Goal: Task Accomplishment & Management: Manage account settings

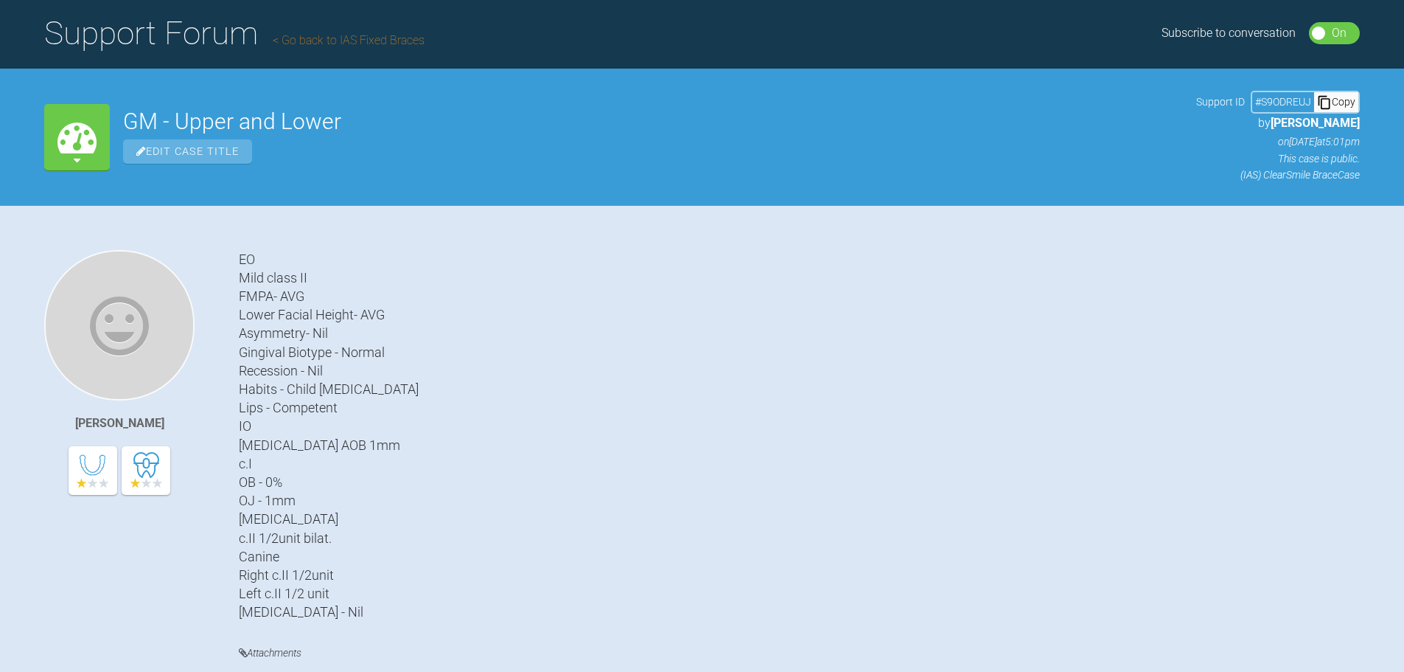
scroll to position [74, 0]
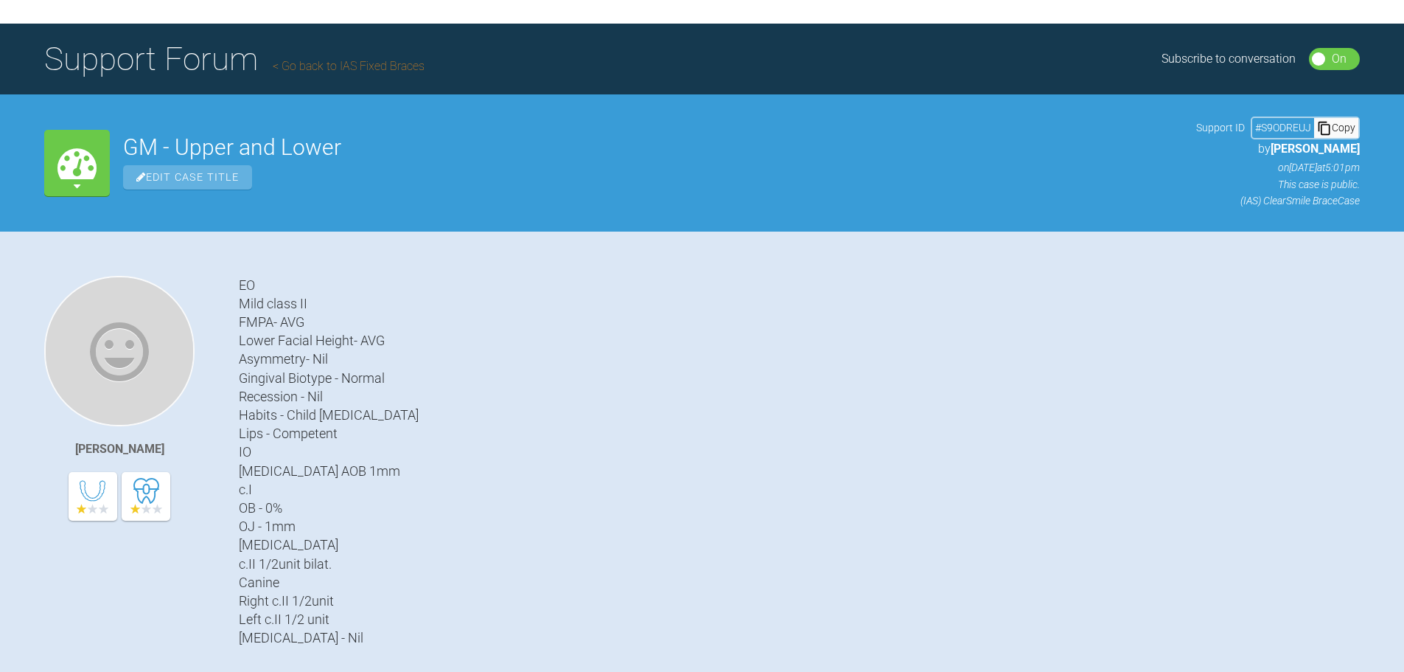
click at [342, 63] on link "Go back to IAS Fixed Braces" at bounding box center [349, 66] width 152 height 14
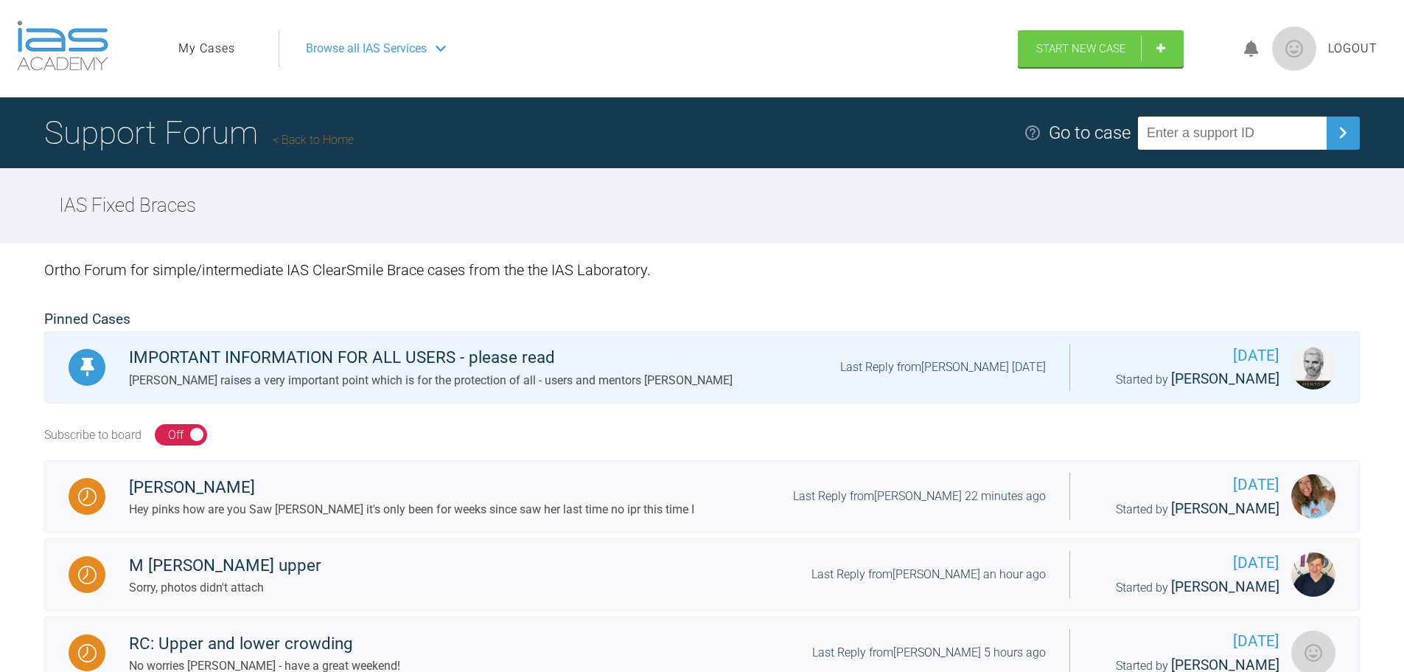
click at [394, 47] on span "Browse all IAS Services" at bounding box center [366, 48] width 121 height 19
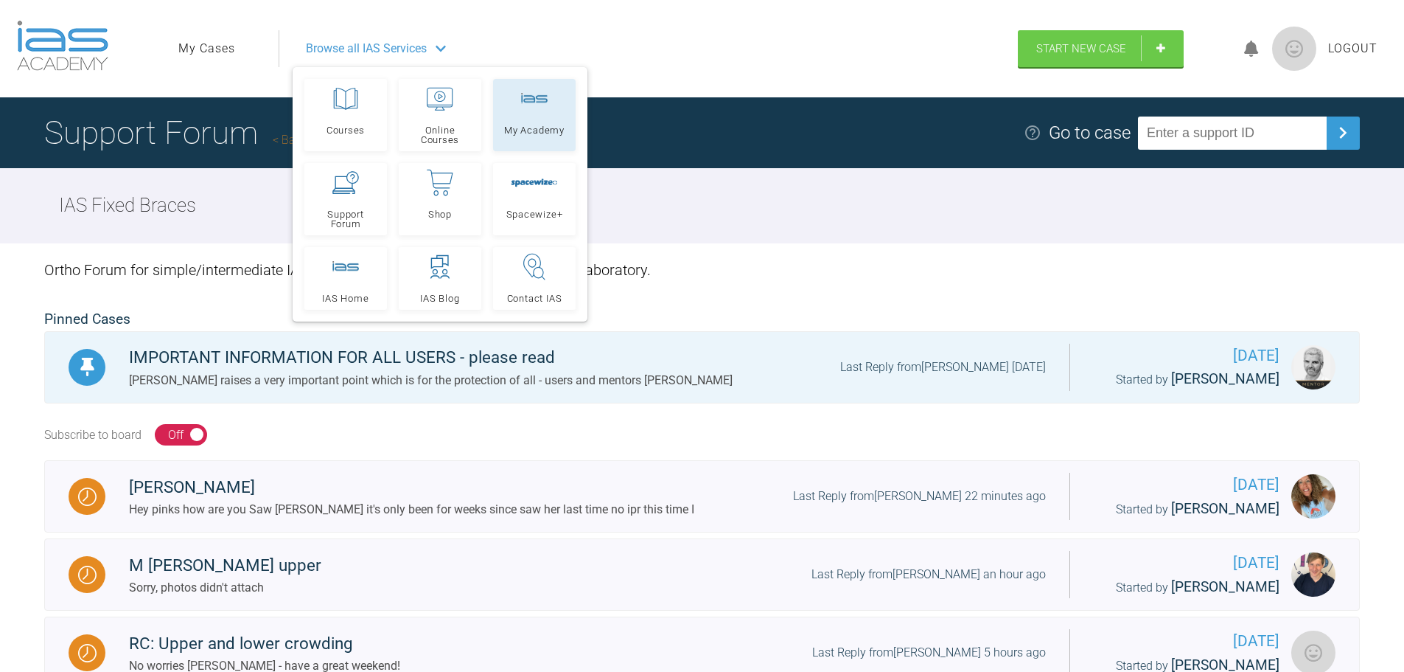
click at [520, 129] on span "My Academy" at bounding box center [534, 130] width 60 height 10
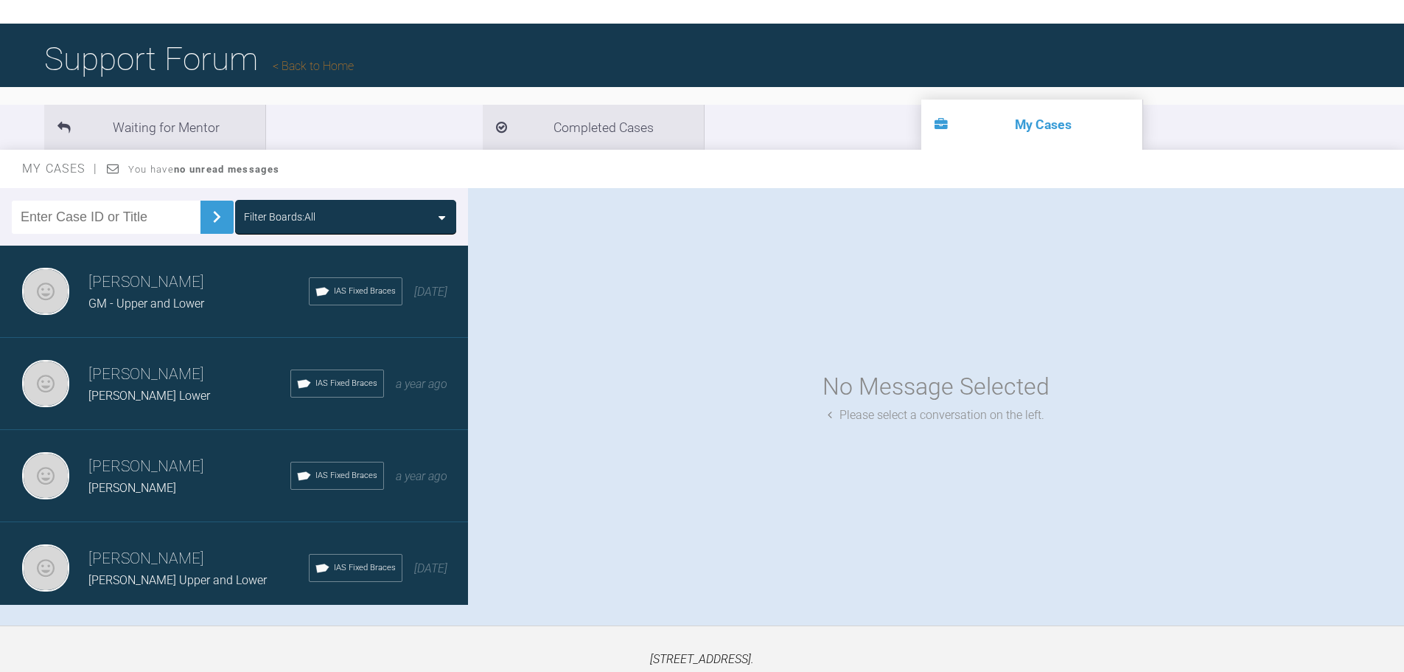
scroll to position [153, 0]
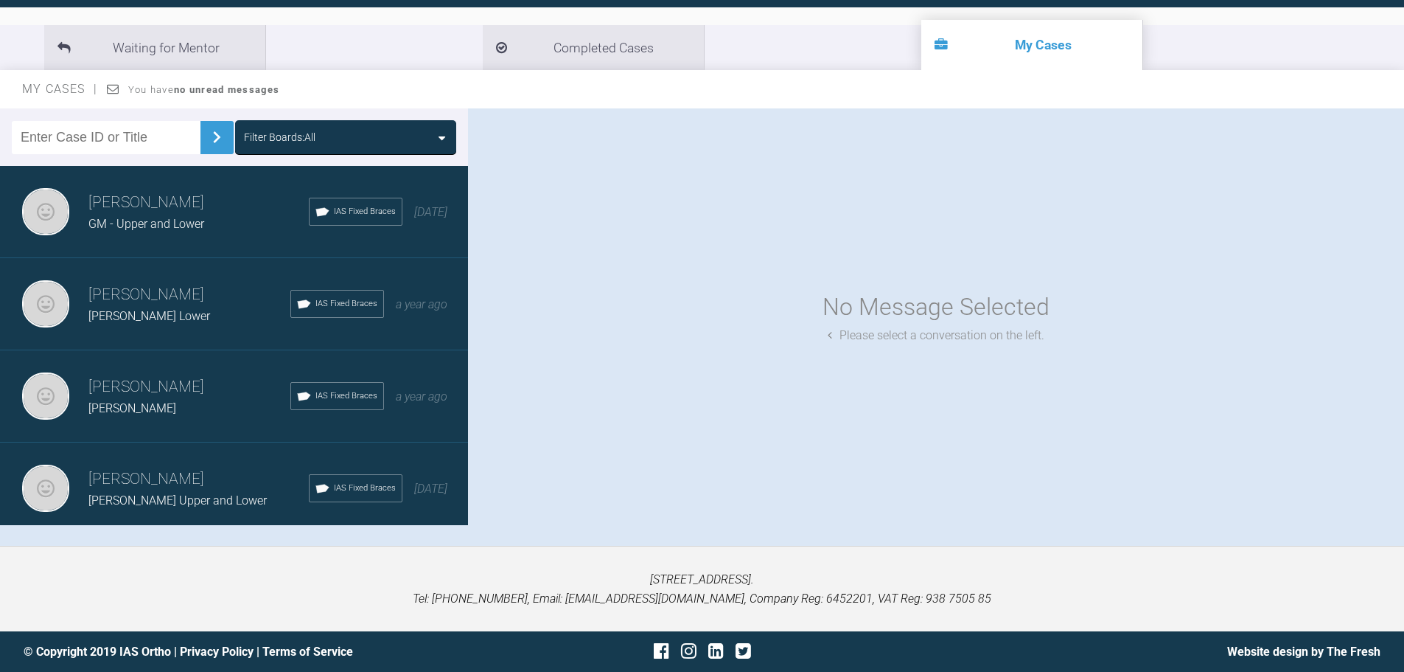
click at [153, 491] on div "[PERSON_NAME] Upper and Lower" at bounding box center [198, 500] width 220 height 19
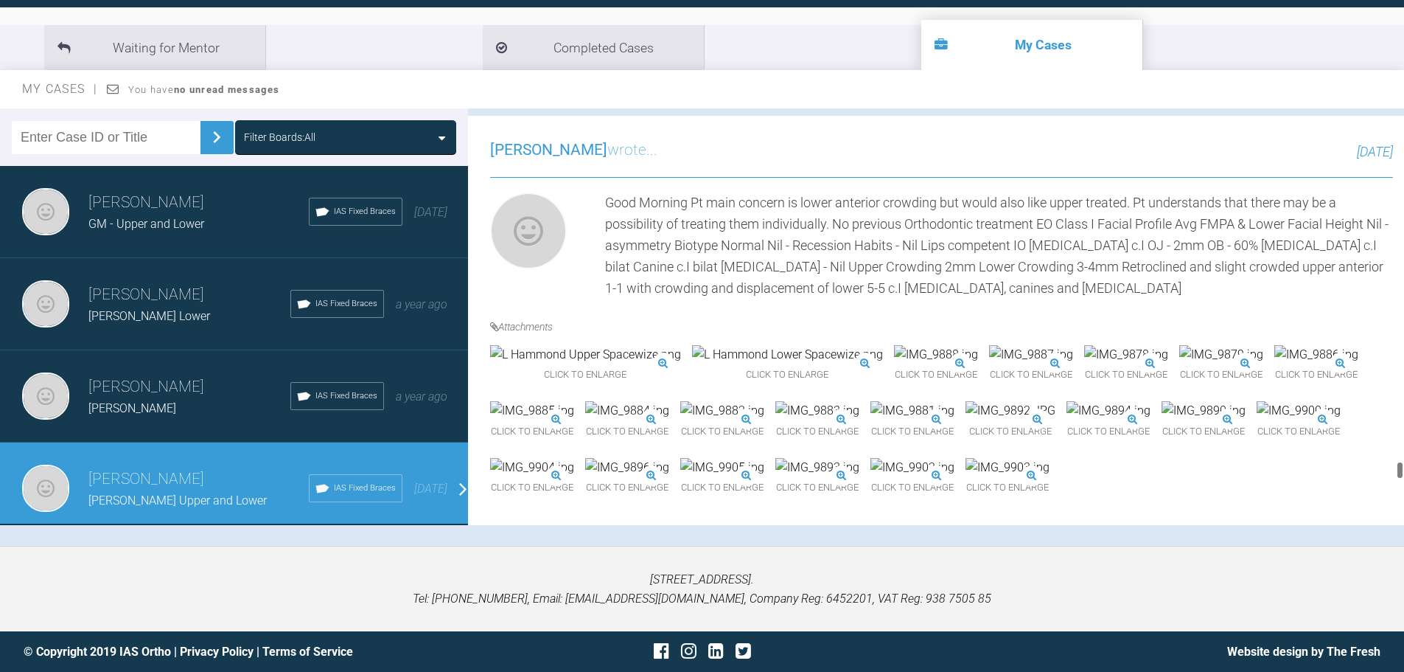
scroll to position [10576, 0]
drag, startPoint x: 1398, startPoint y: 195, endPoint x: 1409, endPoint y: 537, distance: 342.2
click at [1404, 537] on html "My Cases Logout Browse all IAS Services Start New Case Logout Support Forum Bac…" at bounding box center [702, 259] width 1404 height 825
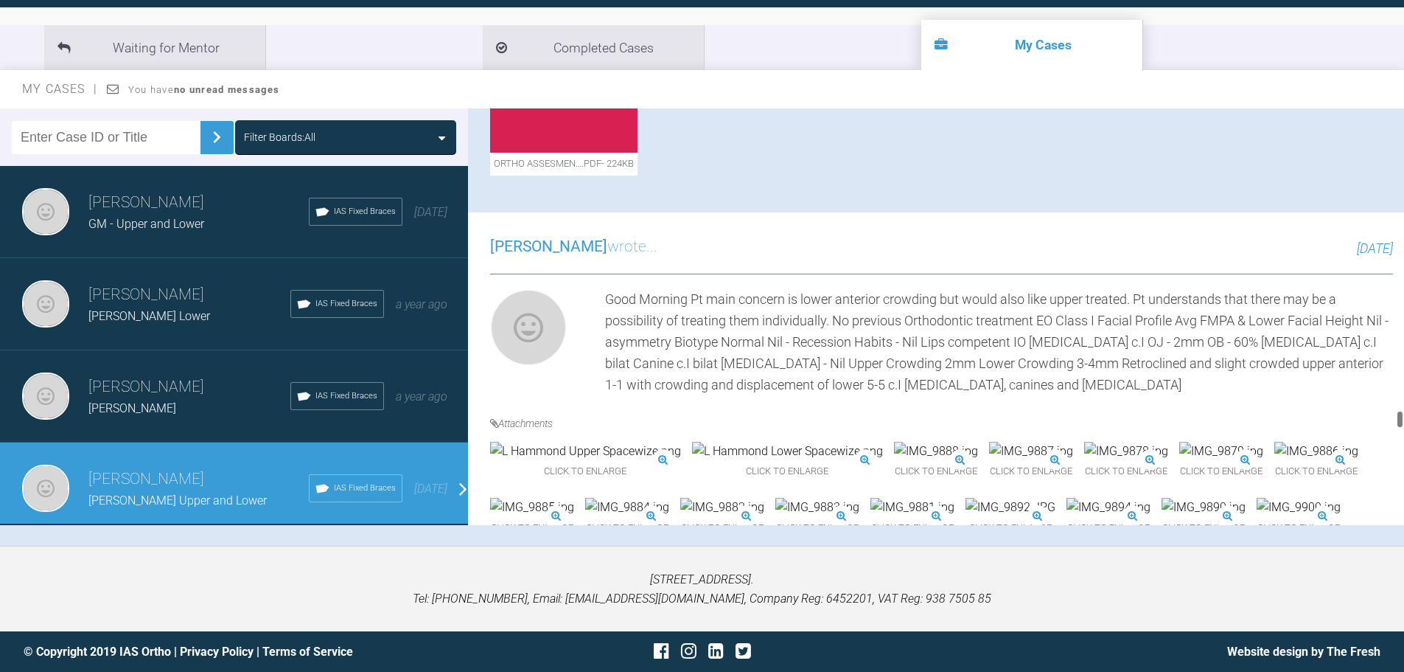
scroll to position [7996, 0]
click at [125, 401] on span "[PERSON_NAME]" at bounding box center [132, 408] width 88 height 14
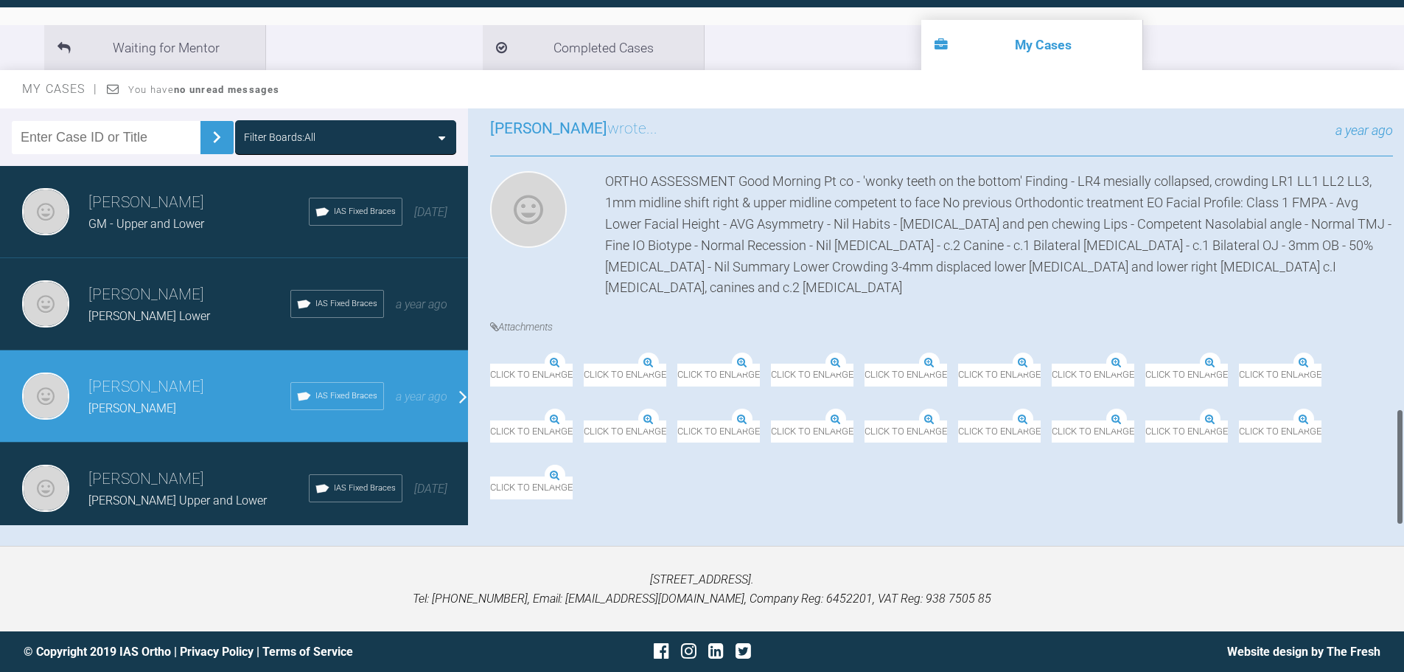
scroll to position [1073, 0]
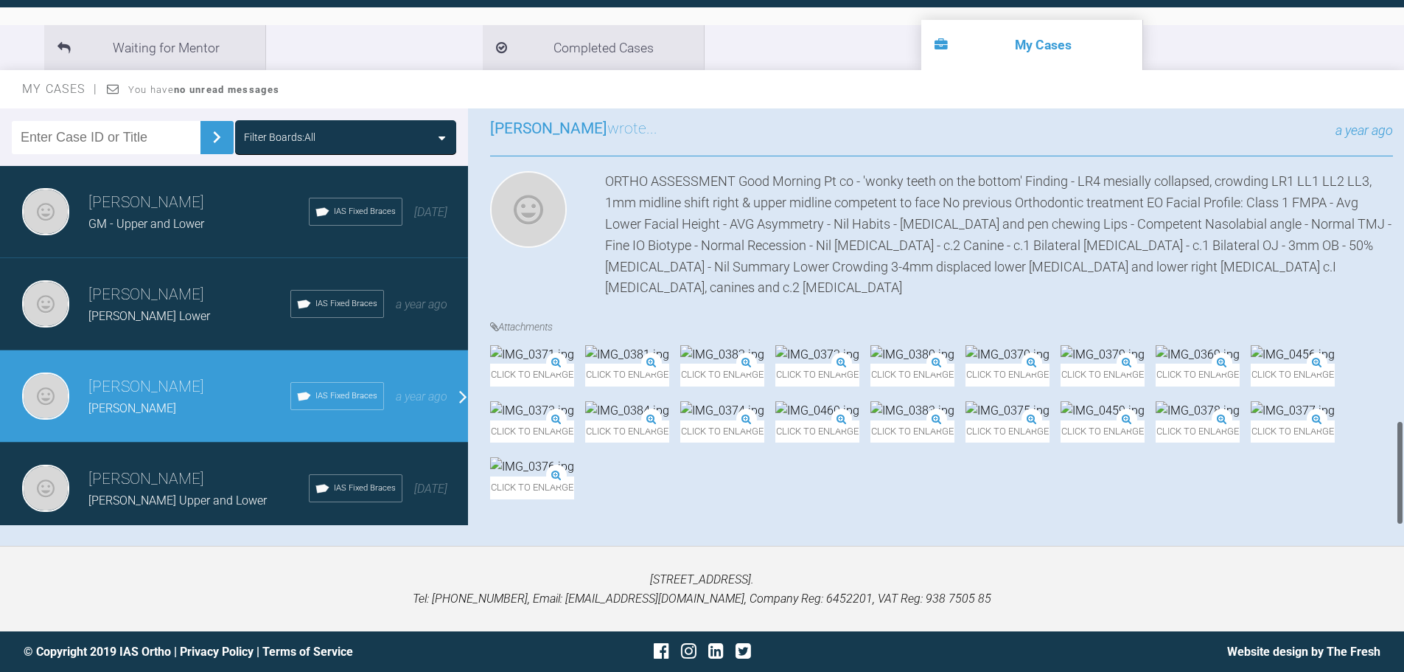
click at [135, 467] on h3 "[PERSON_NAME]" at bounding box center [198, 479] width 220 height 25
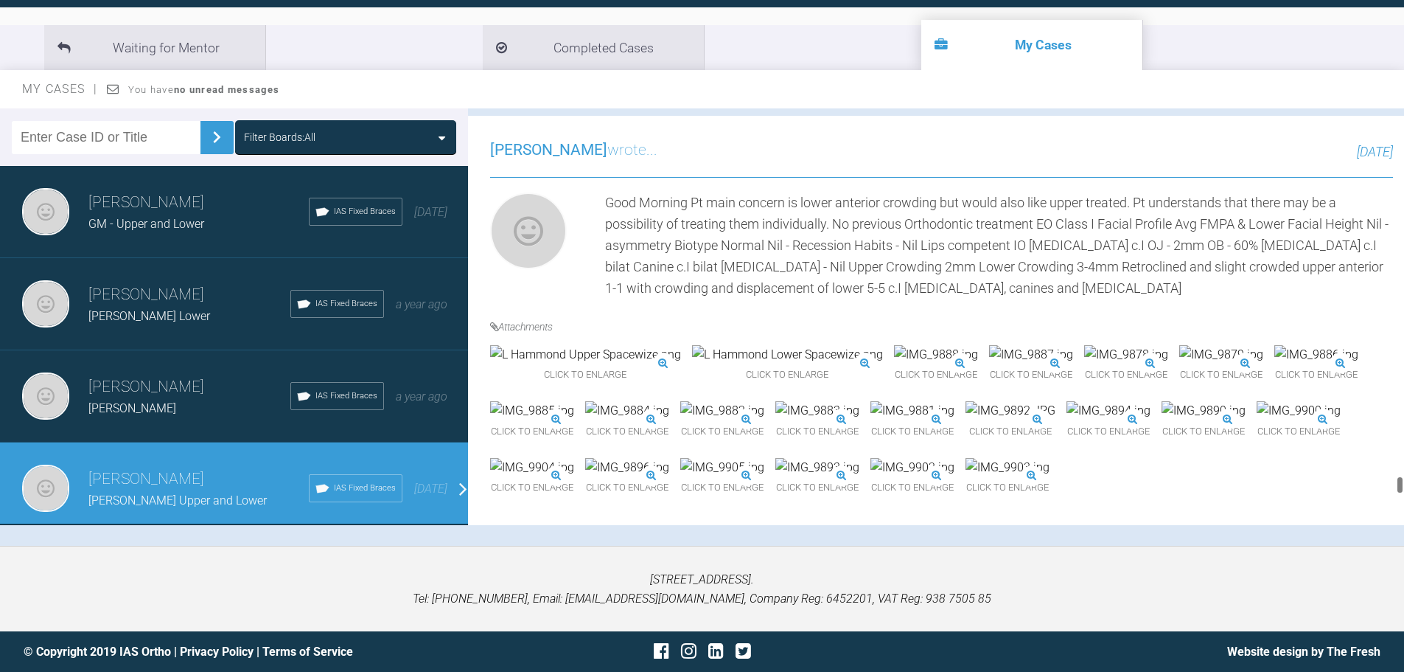
scroll to position [9765, 0]
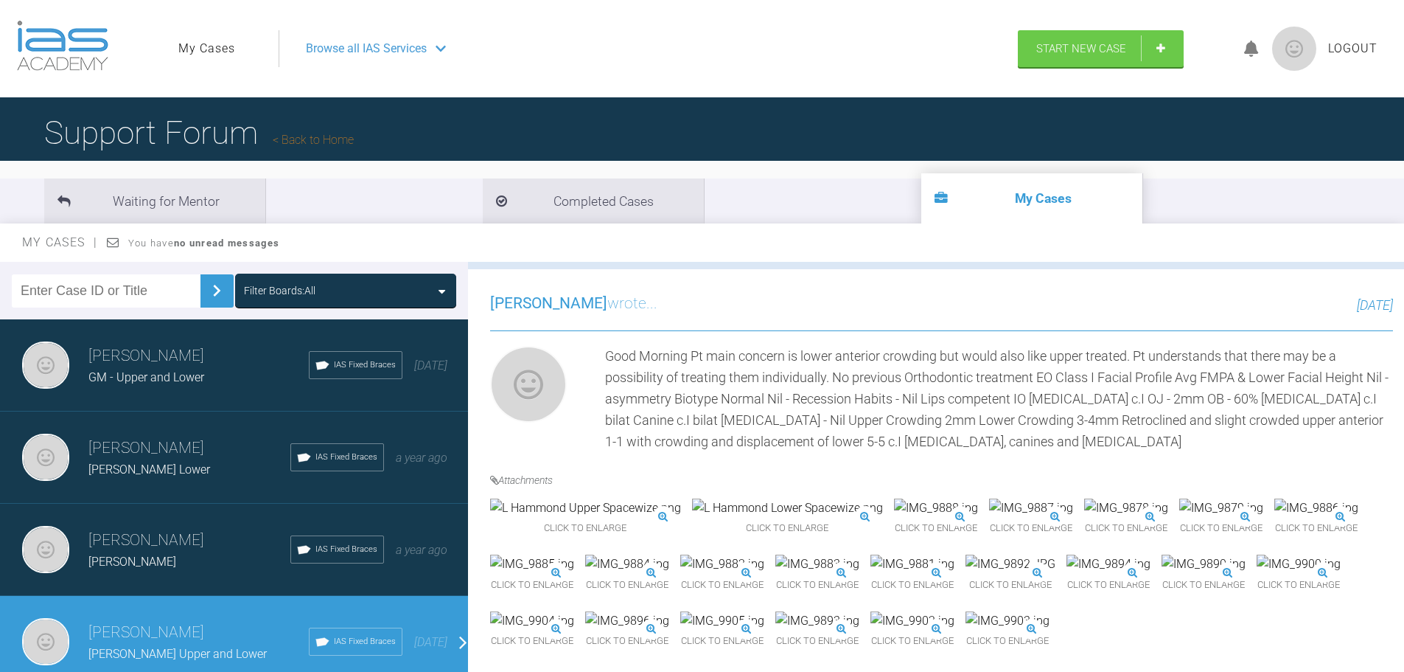
click at [1298, 49] on img at bounding box center [1294, 49] width 44 height 44
